Goal: Navigation & Orientation: Find specific page/section

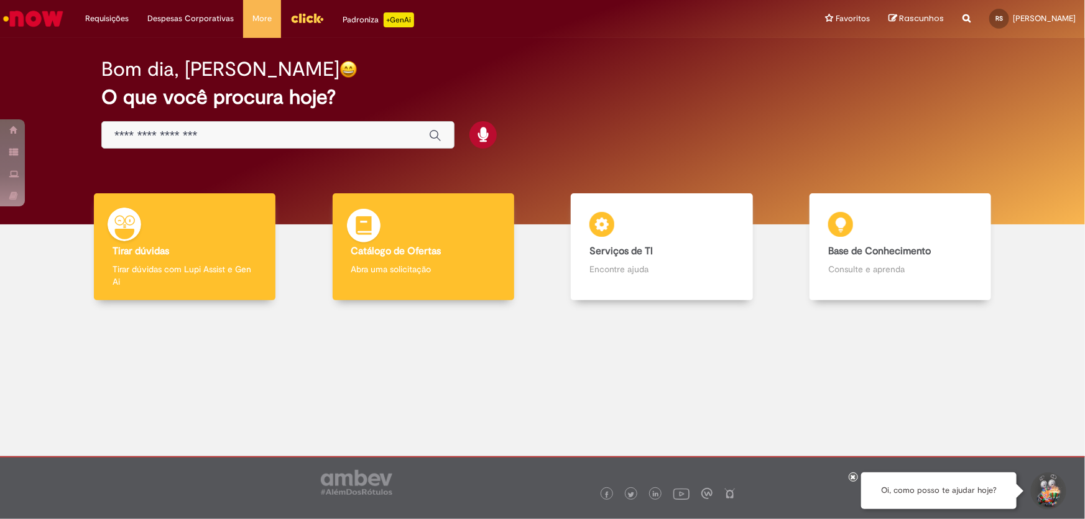
click at [366, 259] on div "Catálogo de Ofertas Catálogo de Ofertas Abra uma solicitação" at bounding box center [424, 247] width 182 height 108
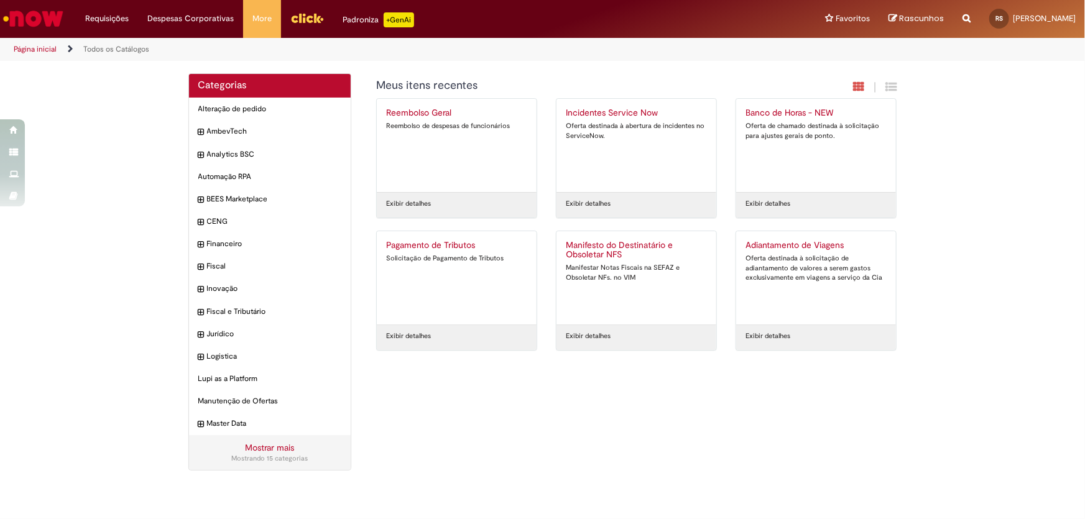
click at [40, 14] on img "Ir para a Homepage" at bounding box center [33, 18] width 64 height 25
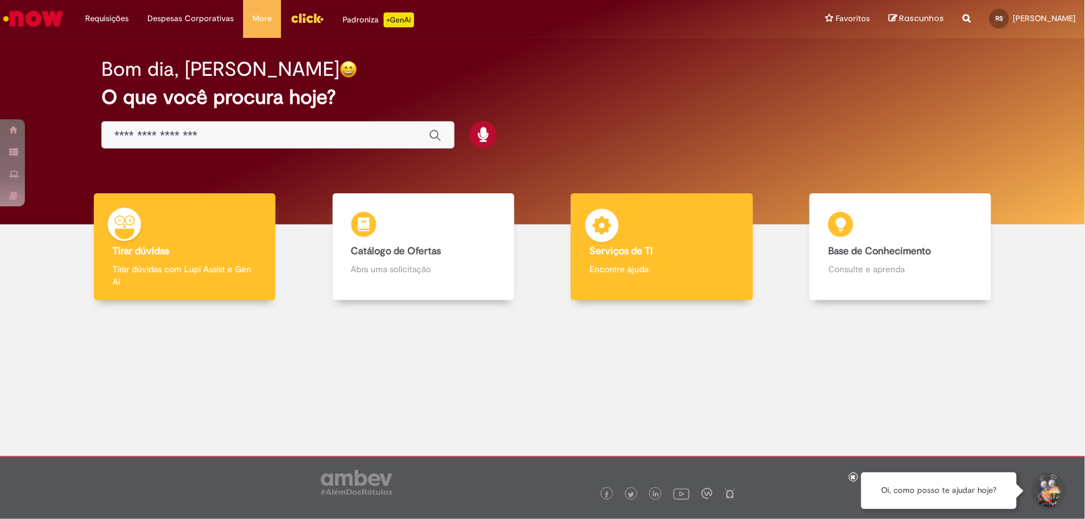
click at [617, 232] on img at bounding box center [601, 227] width 37 height 37
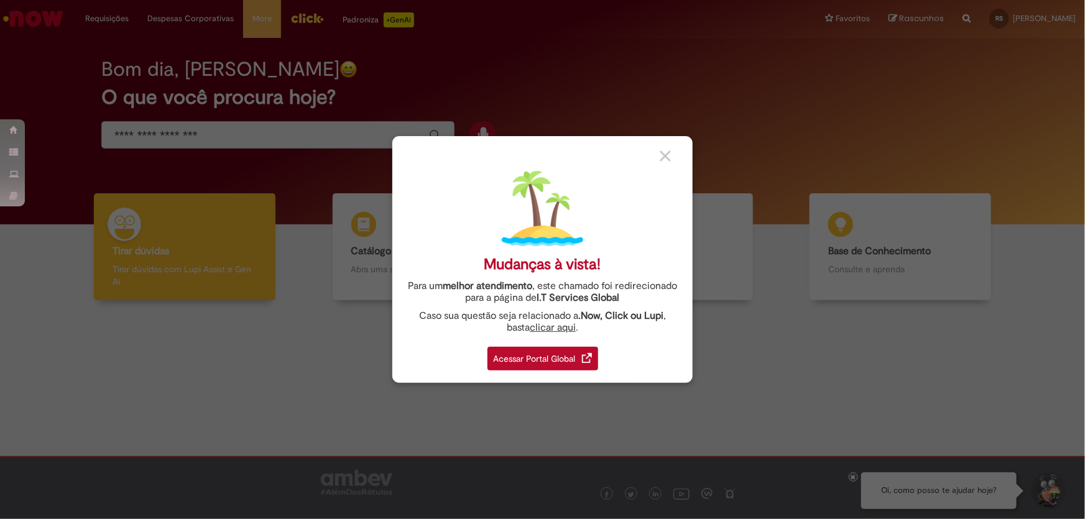
click at [563, 355] on div "Acessar Portal Global" at bounding box center [542, 359] width 111 height 24
